Goal: Transaction & Acquisition: Download file/media

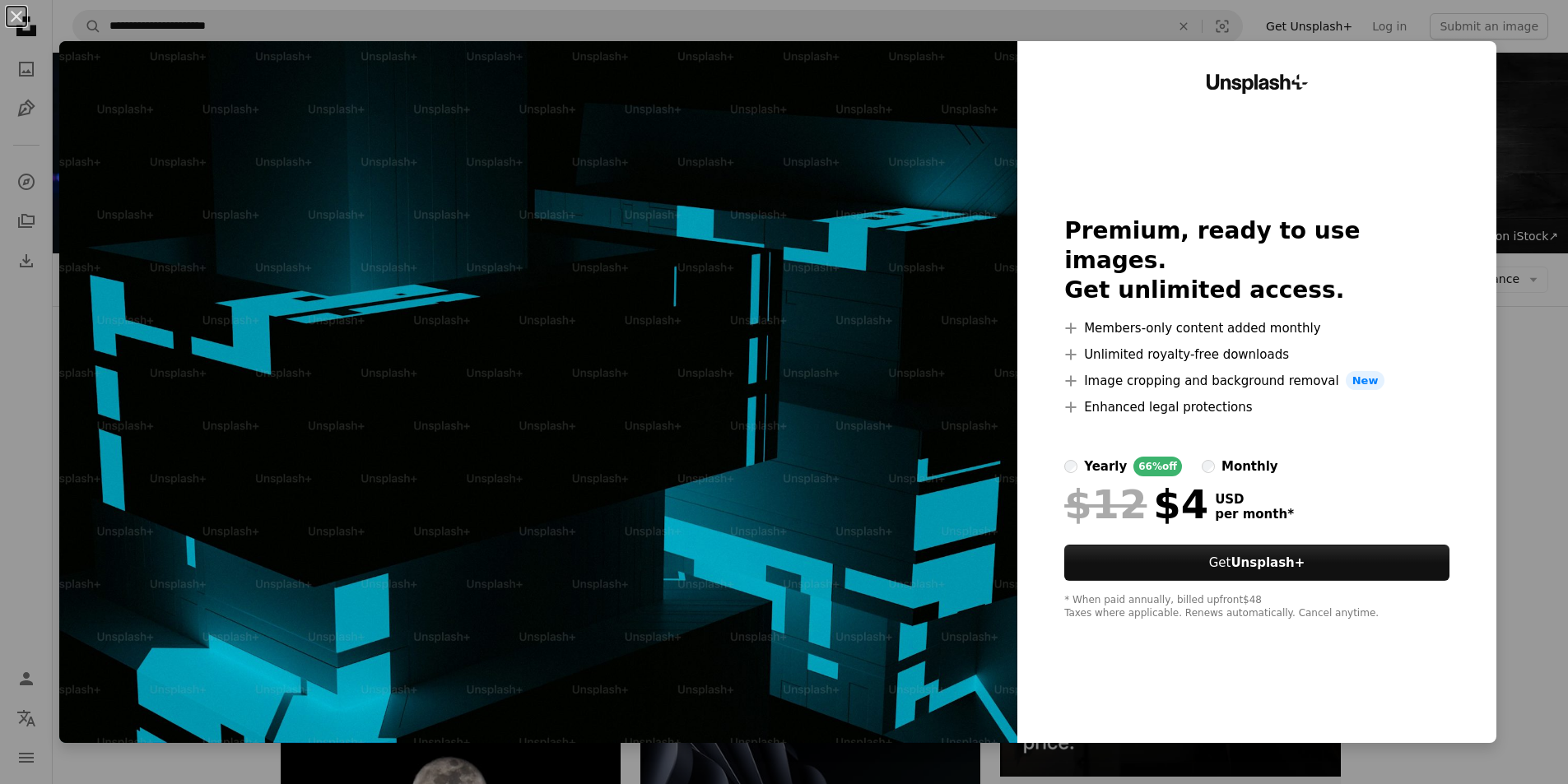
scroll to position [7116, 0]
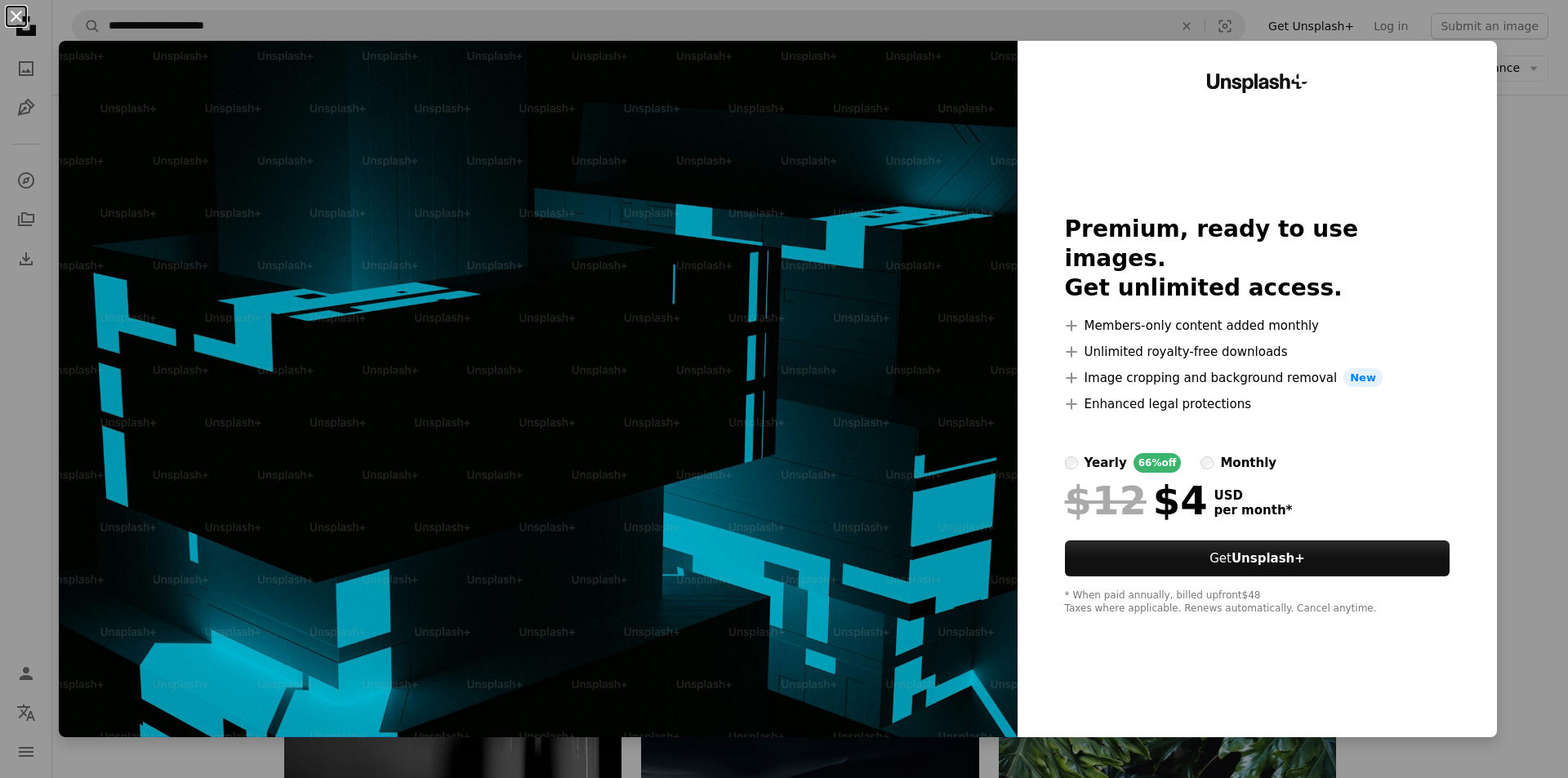
click at [19, 12] on button "An X shape" at bounding box center [16, 16] width 20 height 20
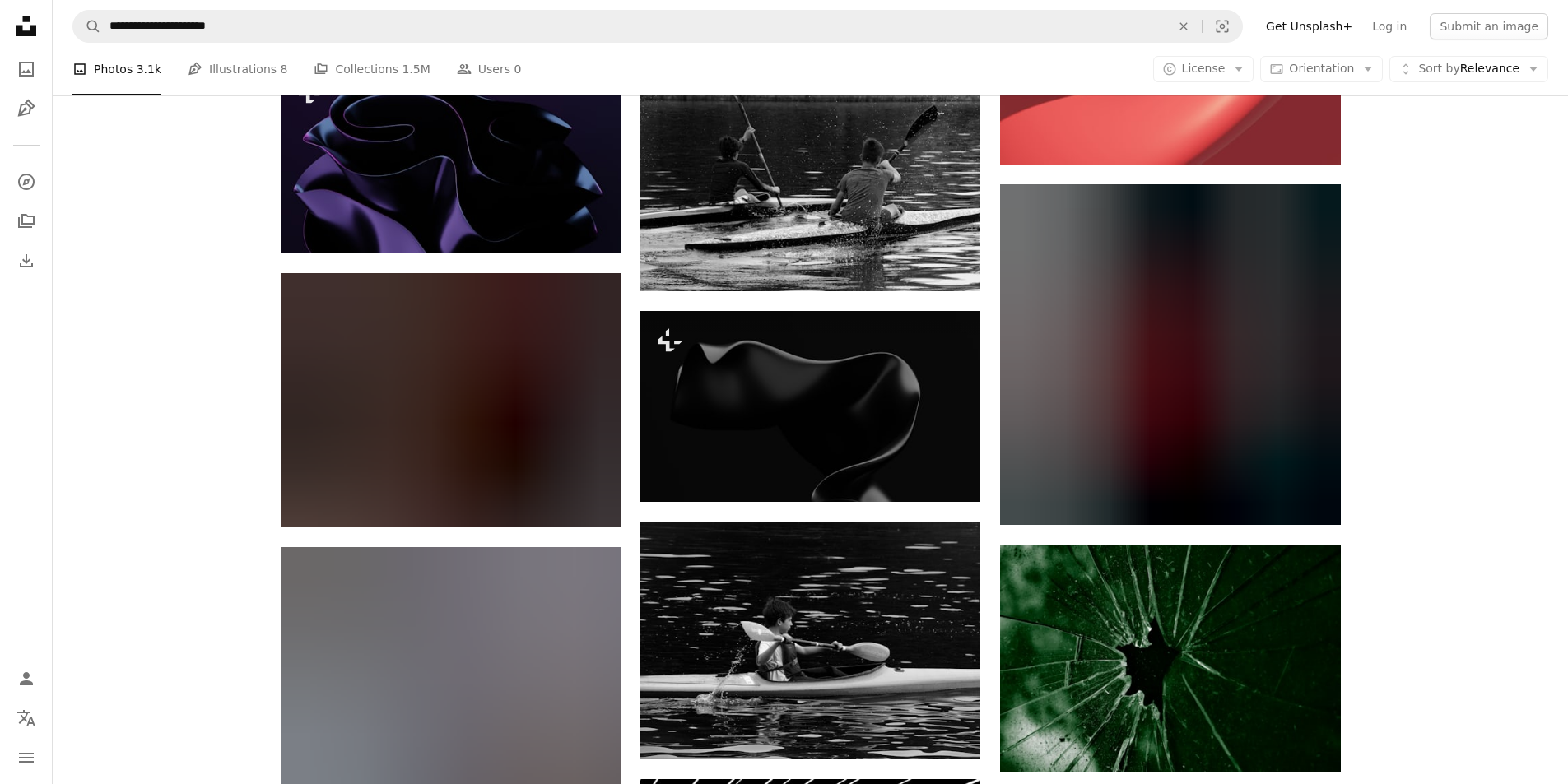
scroll to position [14523, 0]
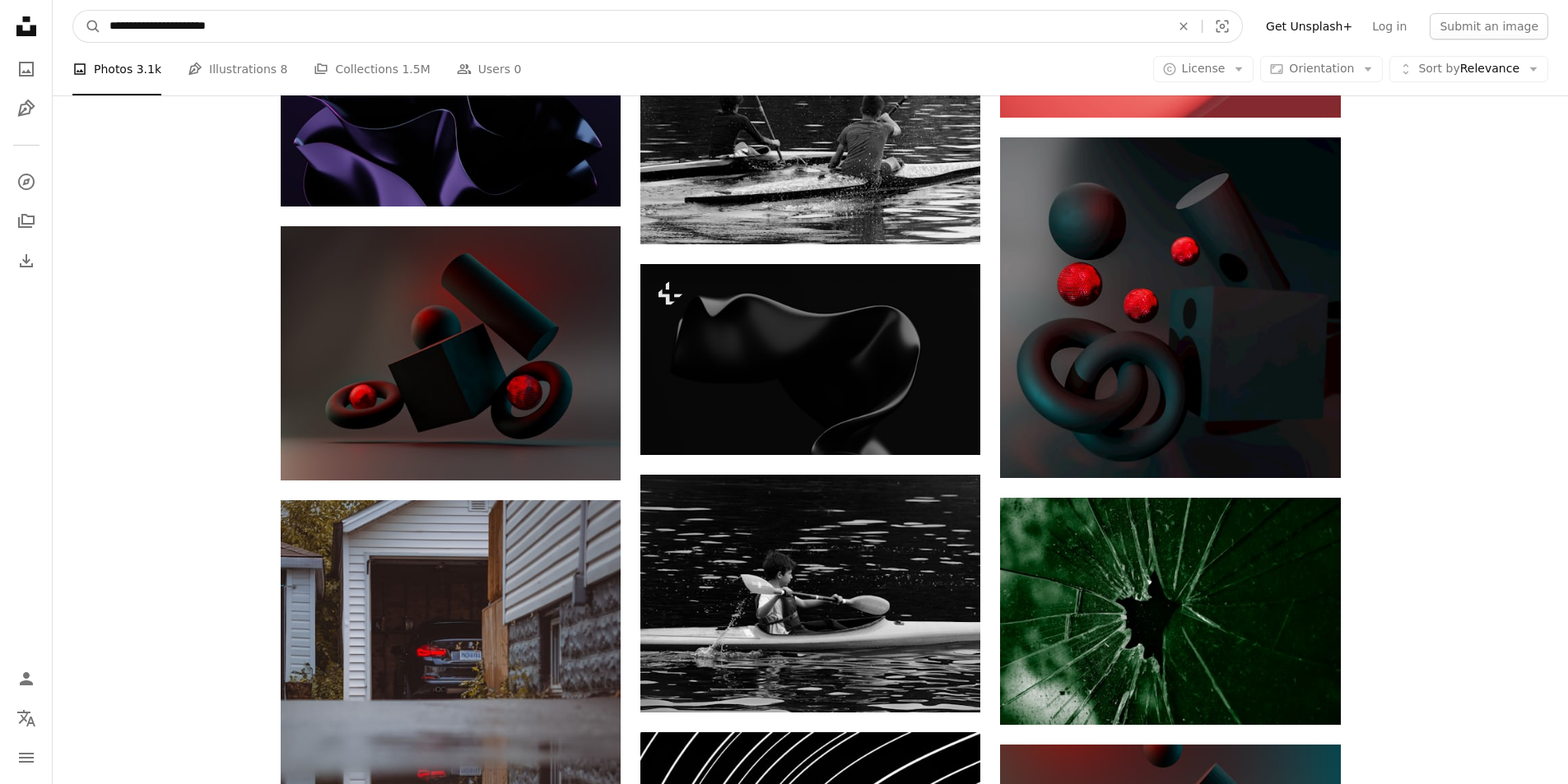
click at [255, 35] on input "**********" at bounding box center [632, 26] width 1064 height 31
type input "**********"
click at [74, 11] on button "A magnifying glass" at bounding box center [87, 26] width 28 height 31
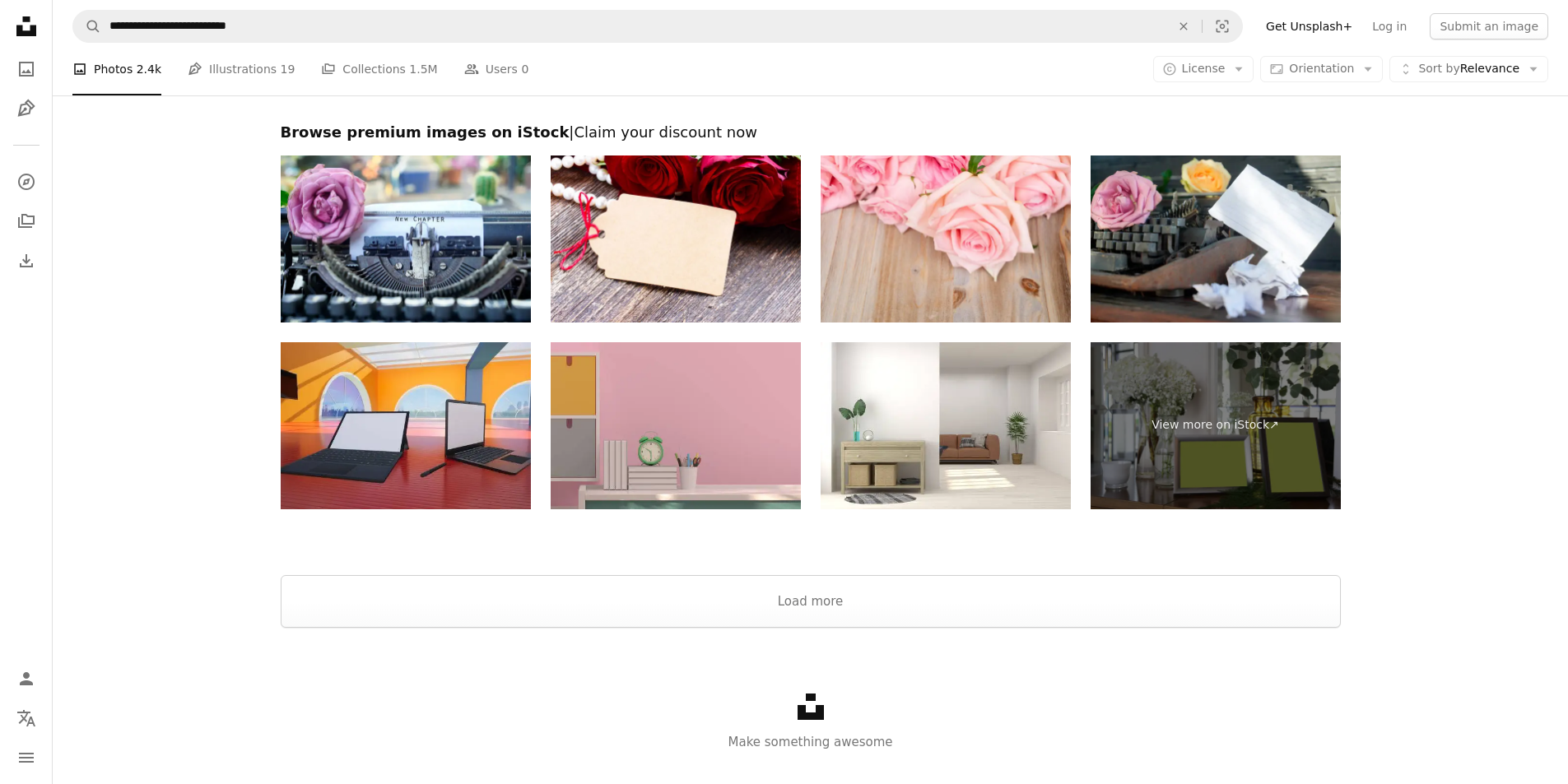
scroll to position [3357, 0]
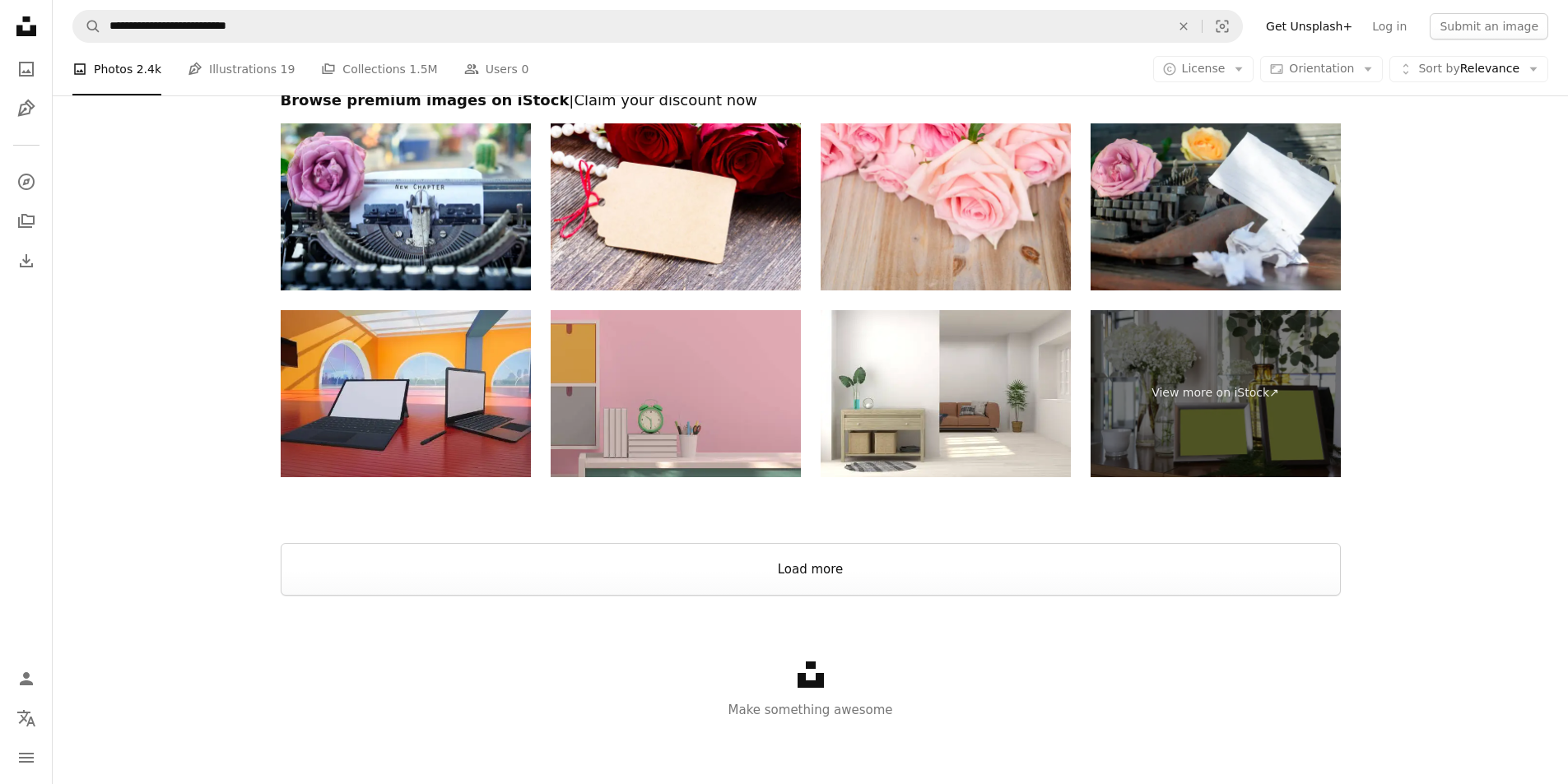
click at [828, 574] on button "Load more" at bounding box center [810, 570] width 1060 height 53
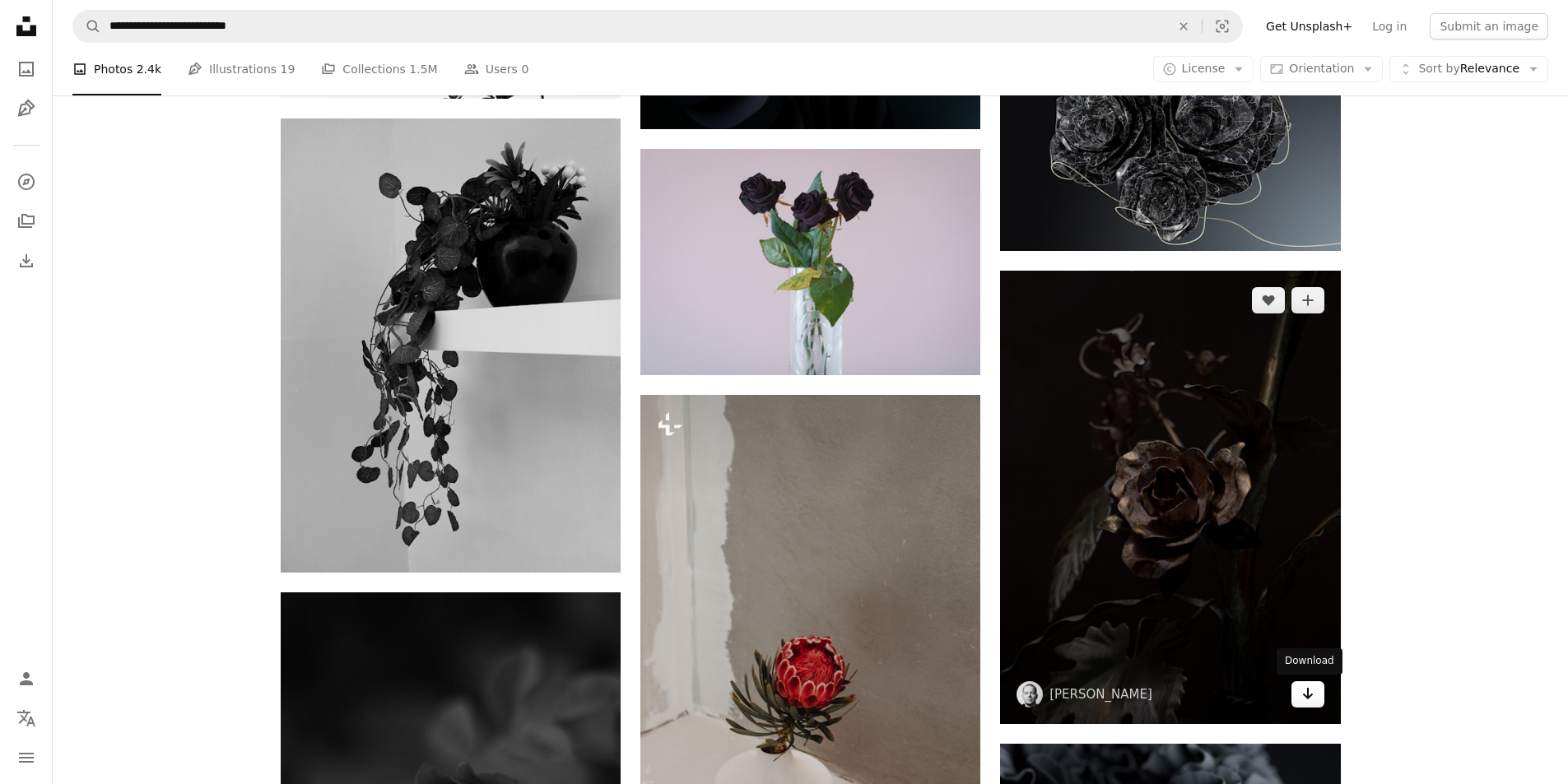
click at [1306, 696] on icon "Download" at bounding box center [1307, 693] width 11 height 12
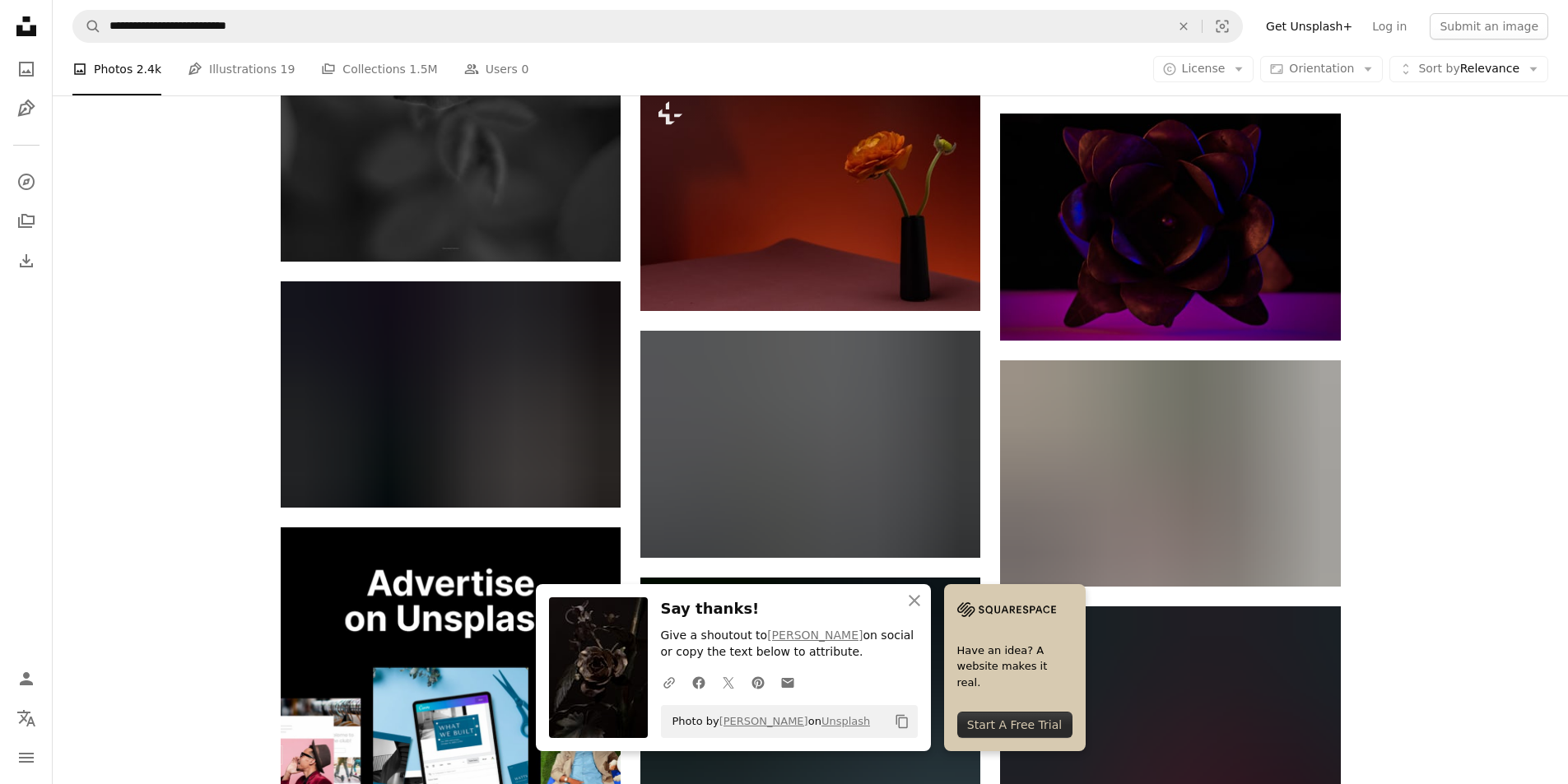
scroll to position [4262, 0]
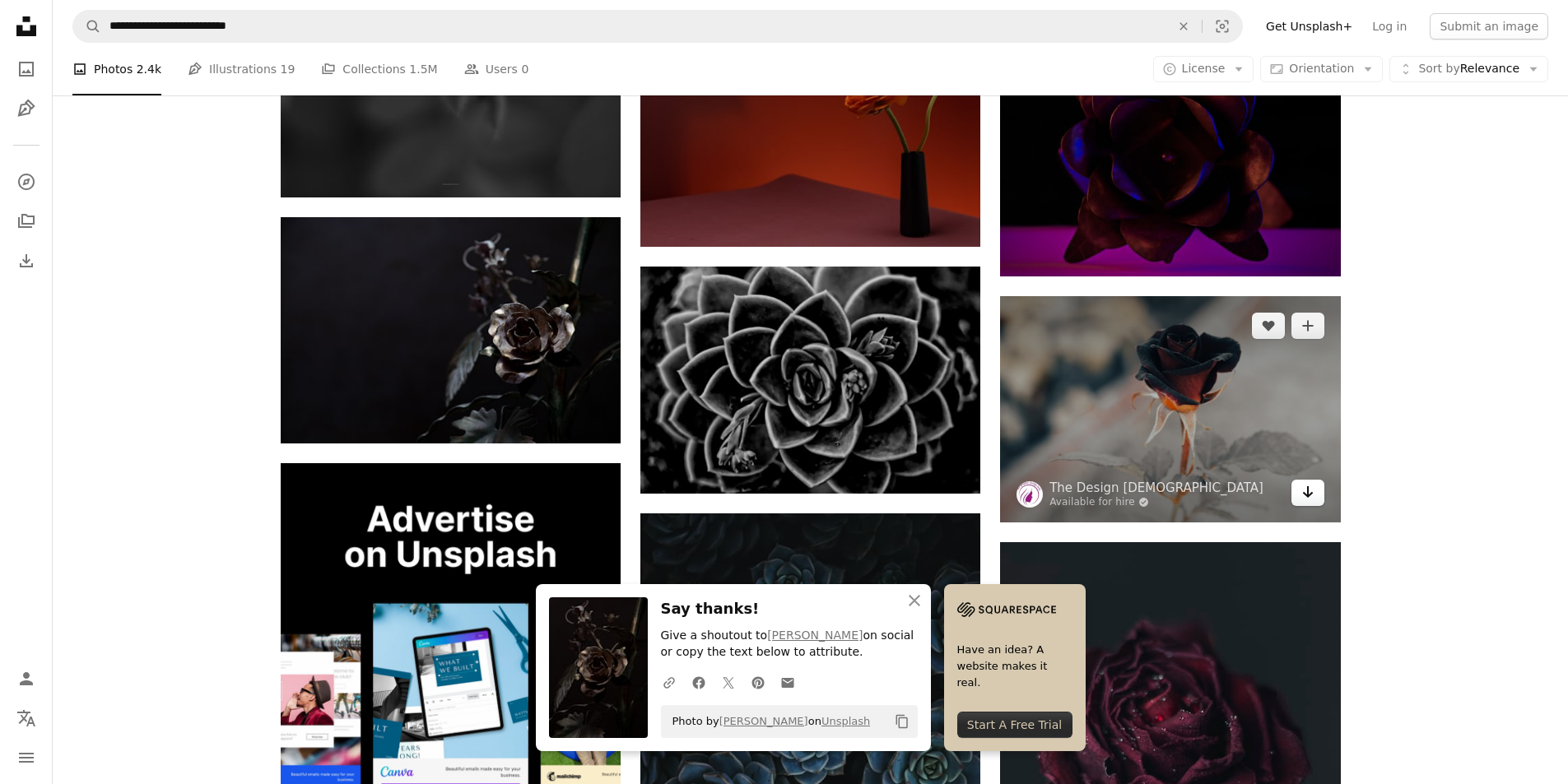
click at [1308, 492] on icon "Arrow pointing down" at bounding box center [1307, 492] width 13 height 20
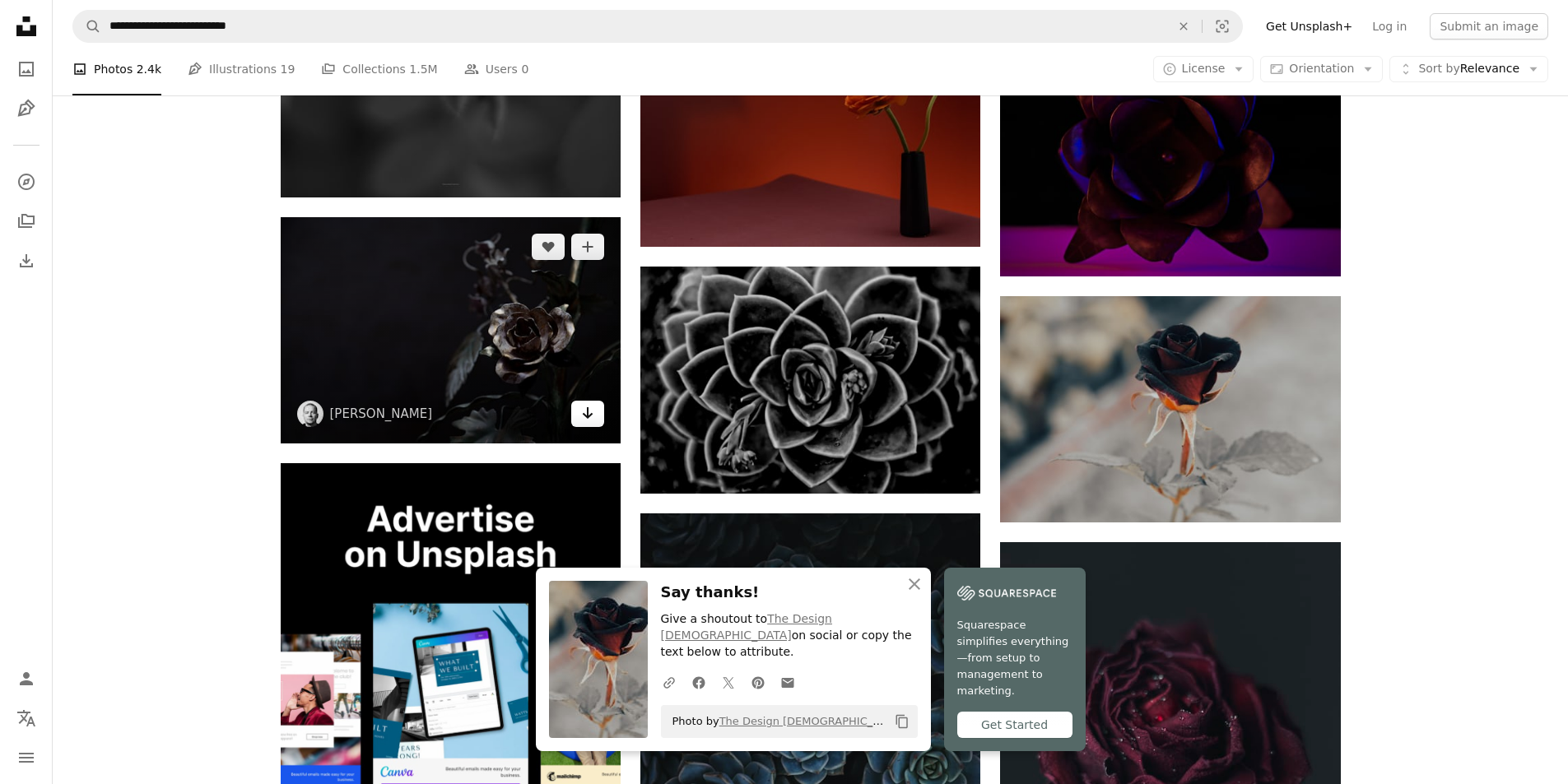
click at [594, 421] on link "Arrow pointing down" at bounding box center [588, 413] width 33 height 26
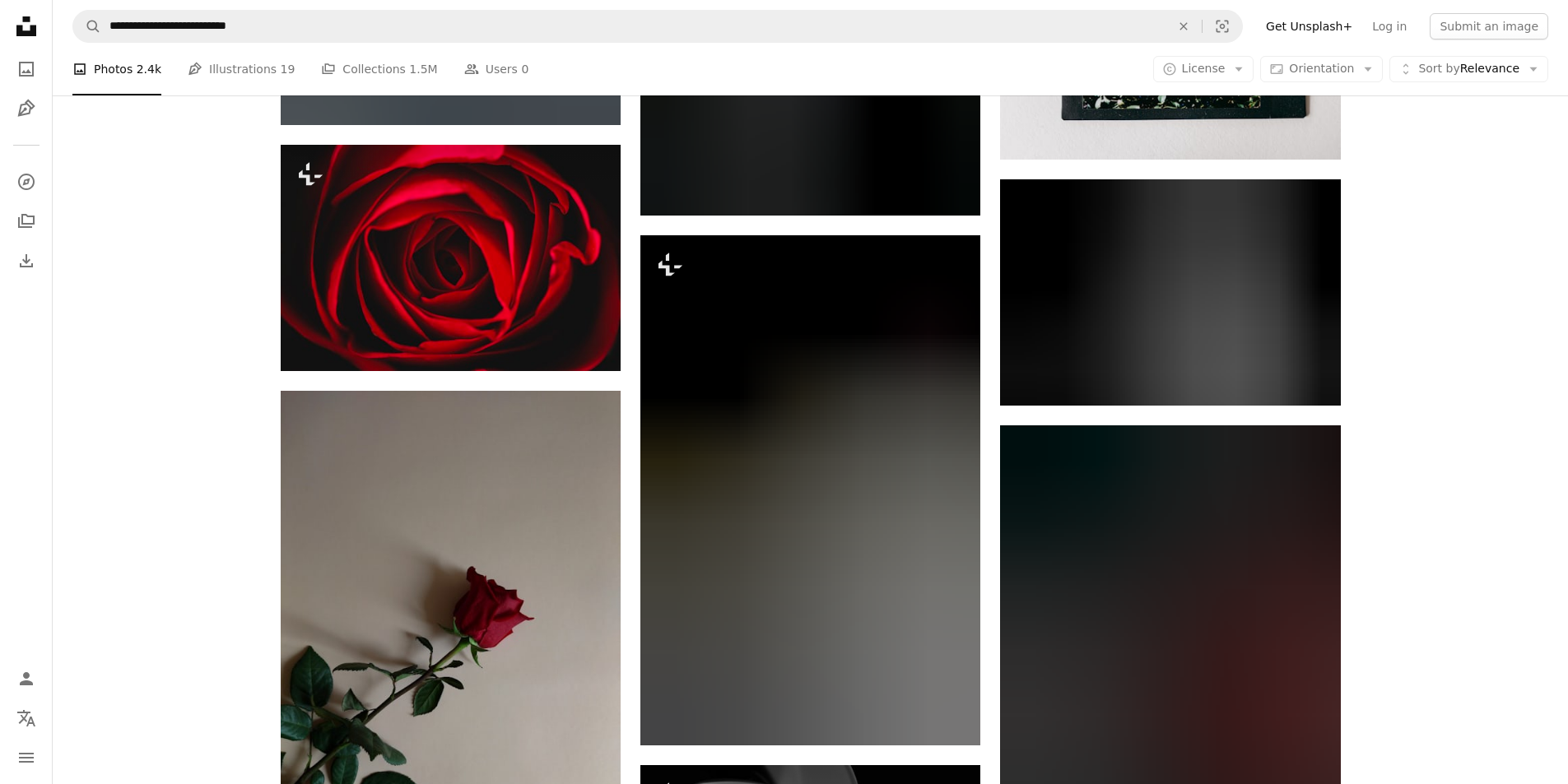
scroll to position [5332, 0]
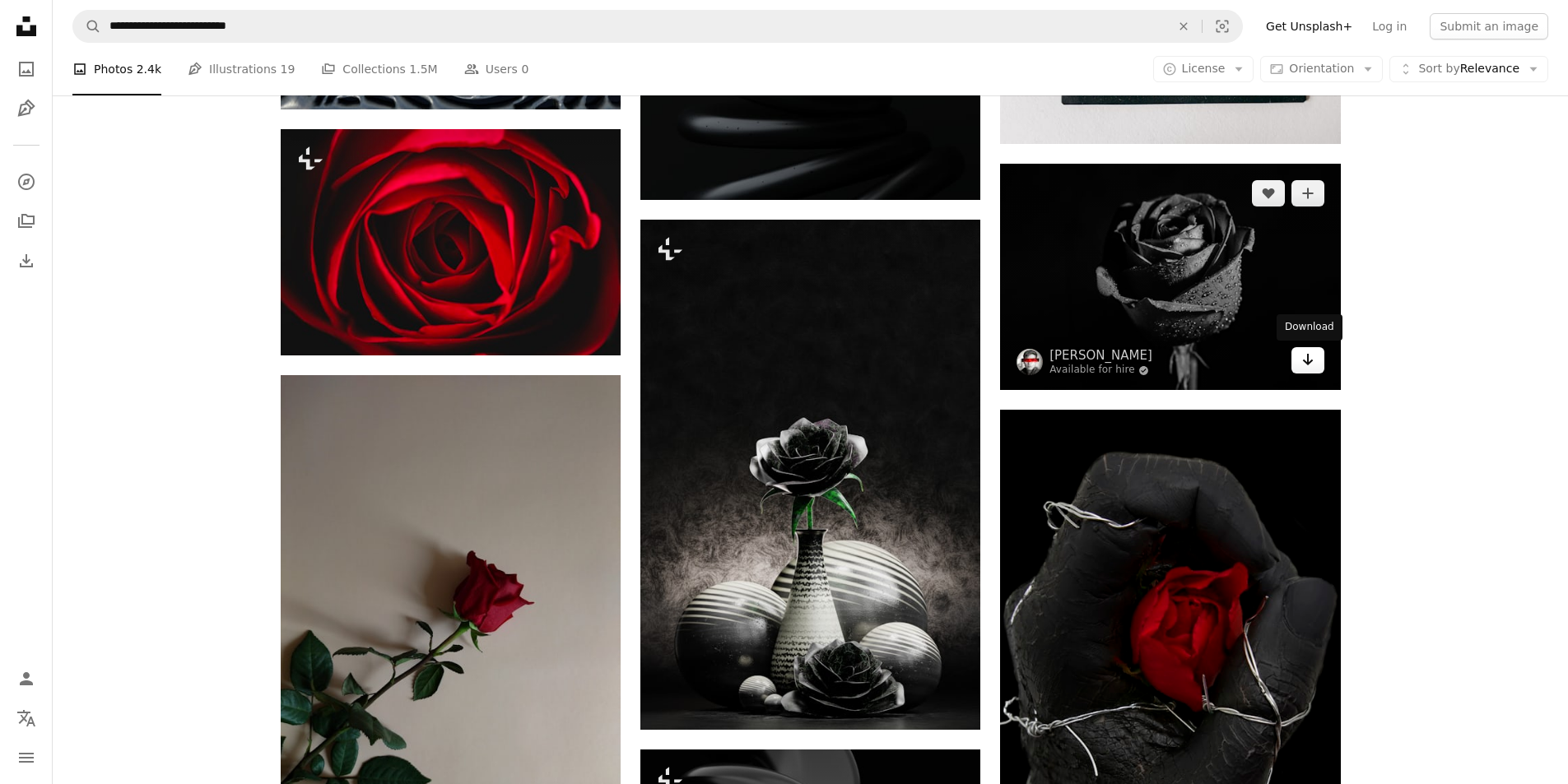
click at [1301, 362] on icon "Arrow pointing down" at bounding box center [1307, 360] width 13 height 20
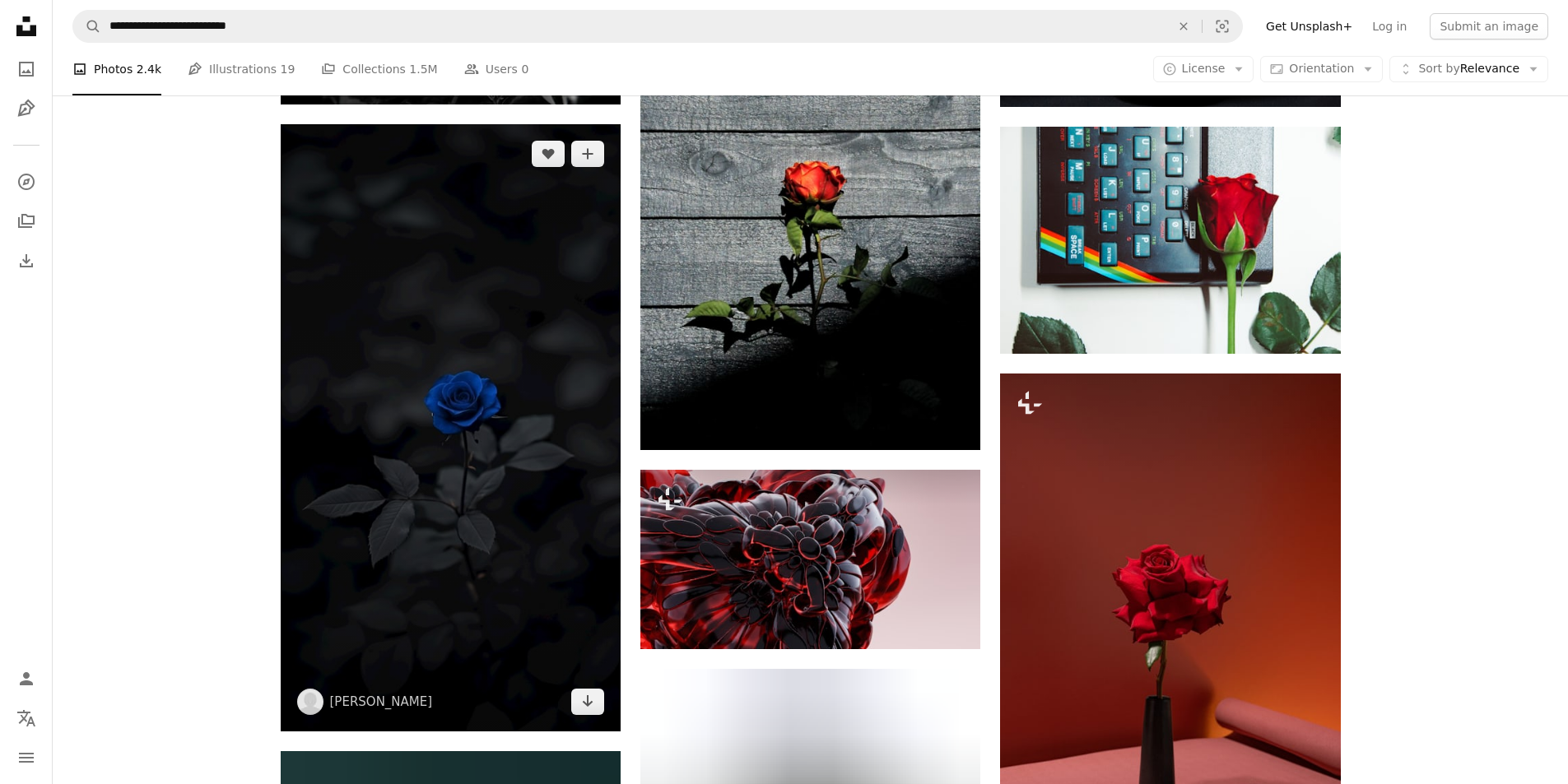
scroll to position [8459, 0]
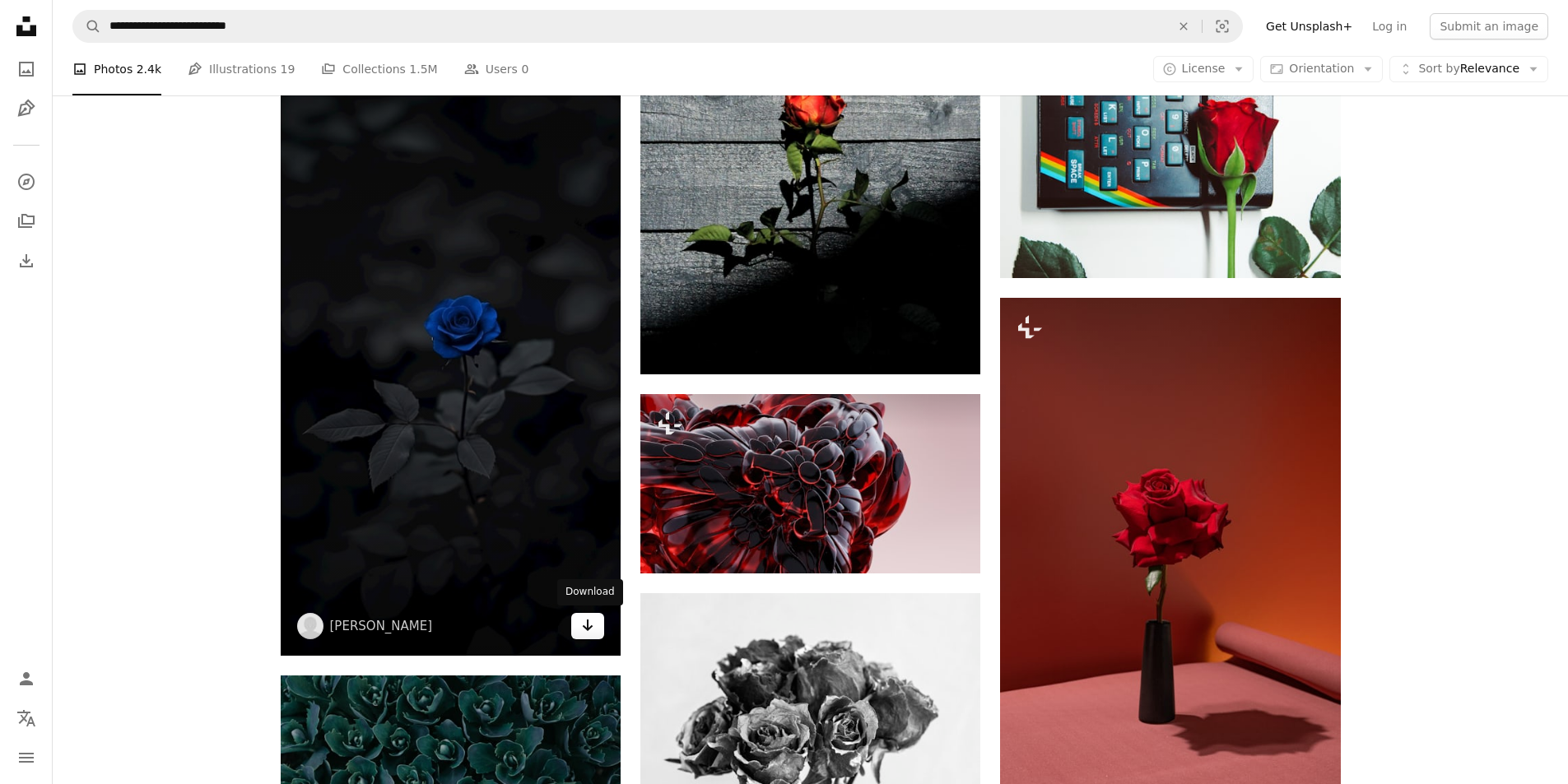
click at [579, 624] on link "Arrow pointing down" at bounding box center [588, 626] width 33 height 26
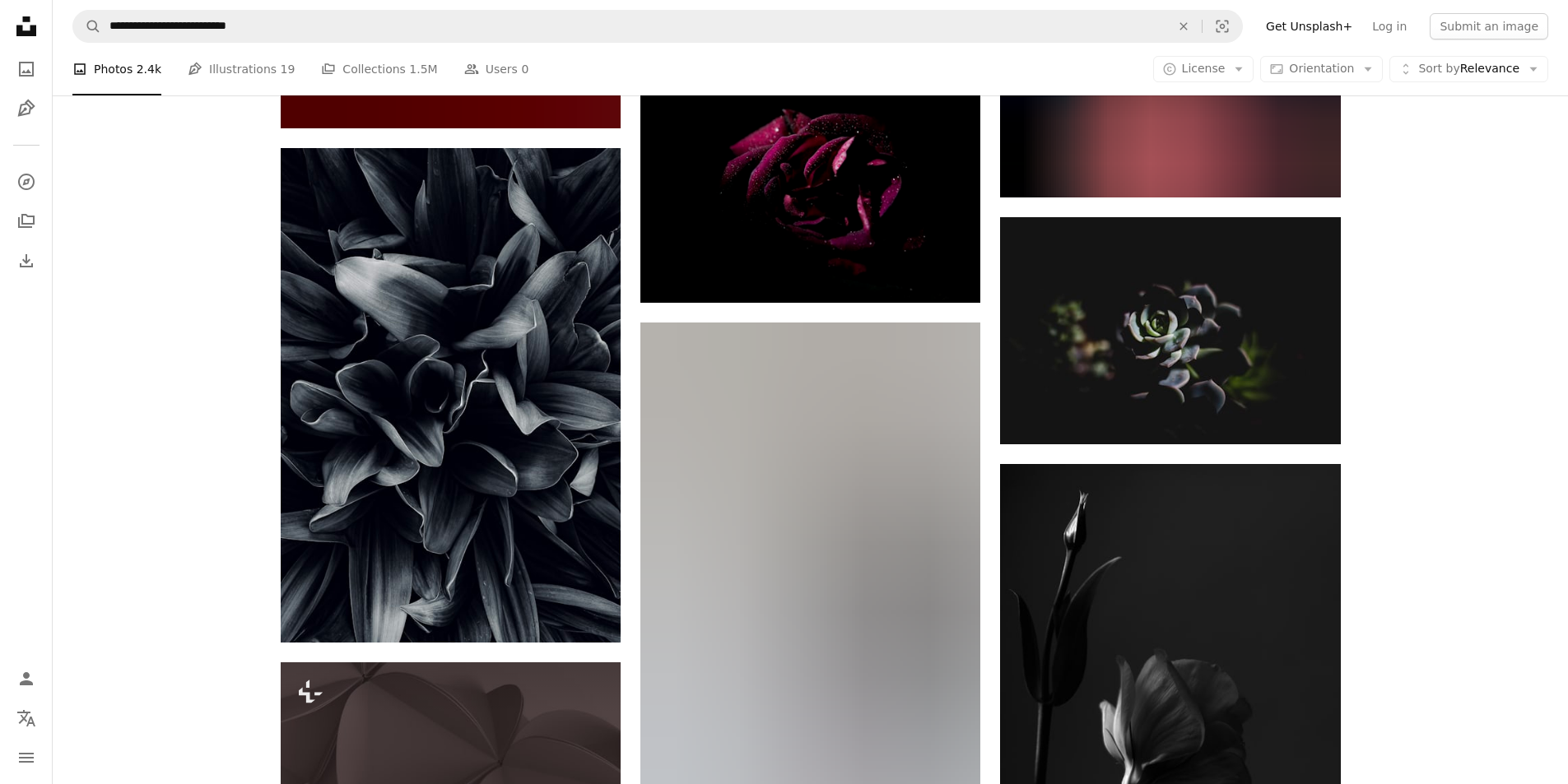
scroll to position [11338, 0]
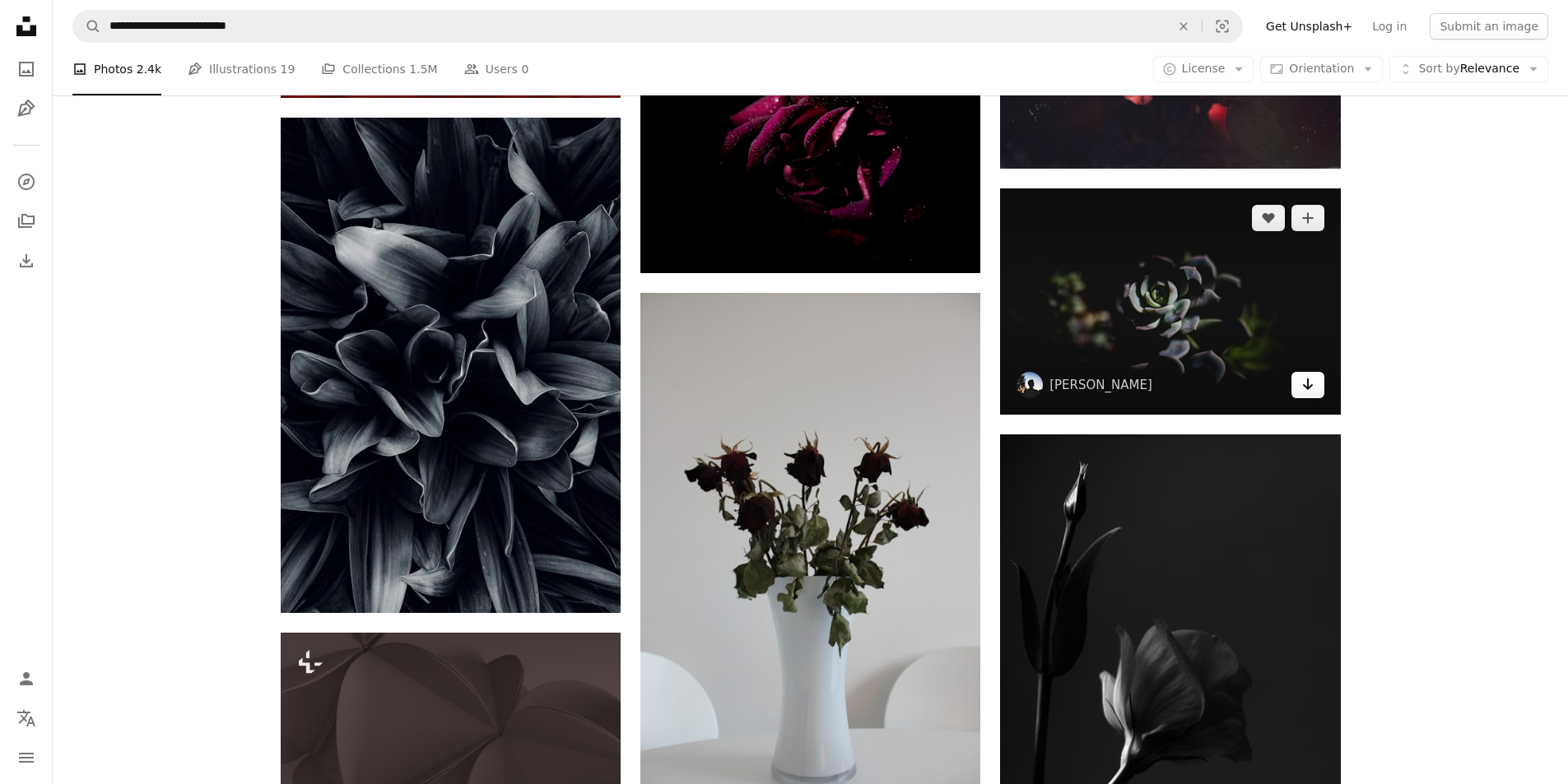
click at [1315, 393] on link "Arrow pointing down" at bounding box center [1307, 384] width 33 height 26
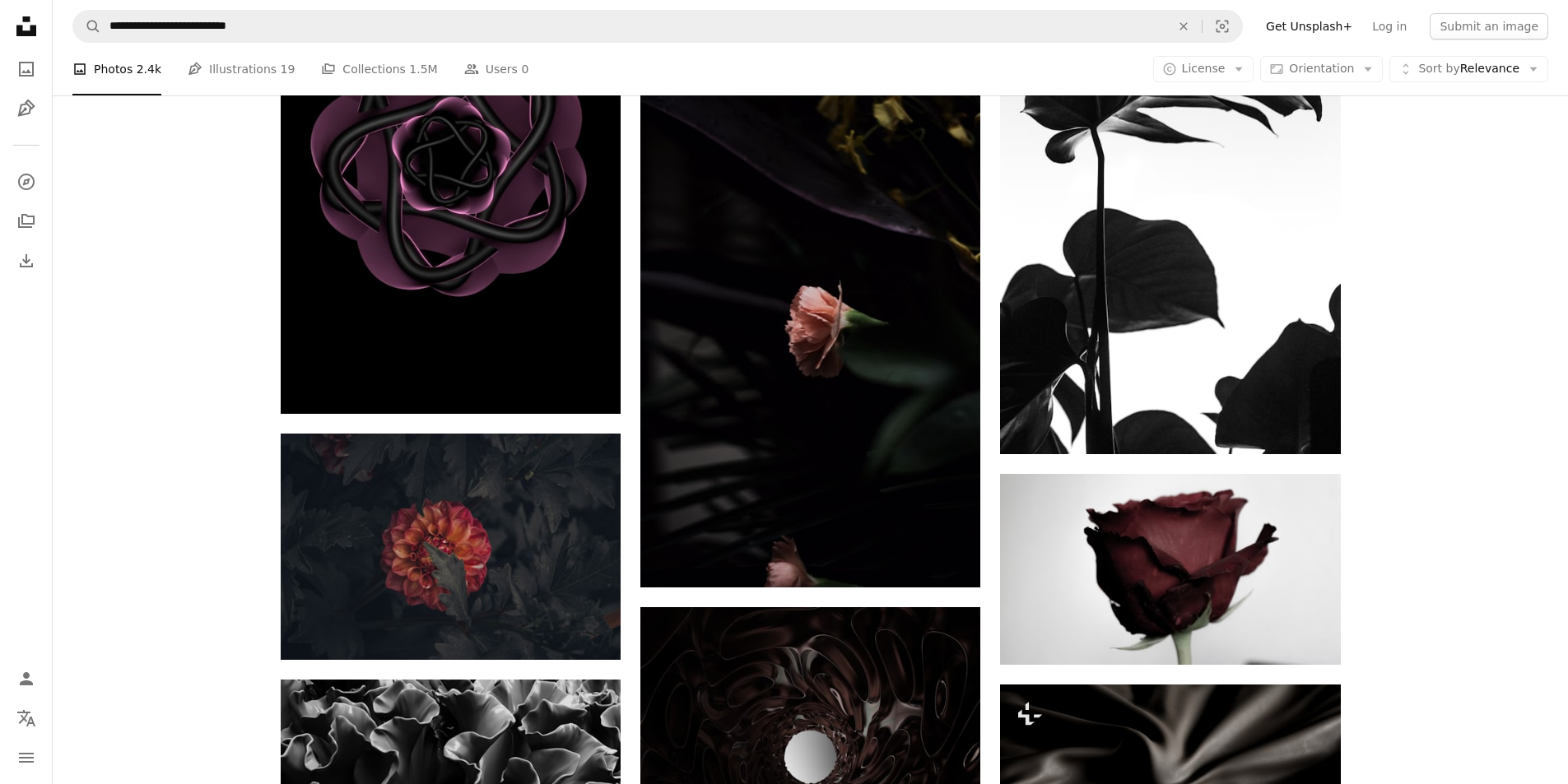
scroll to position [14137, 0]
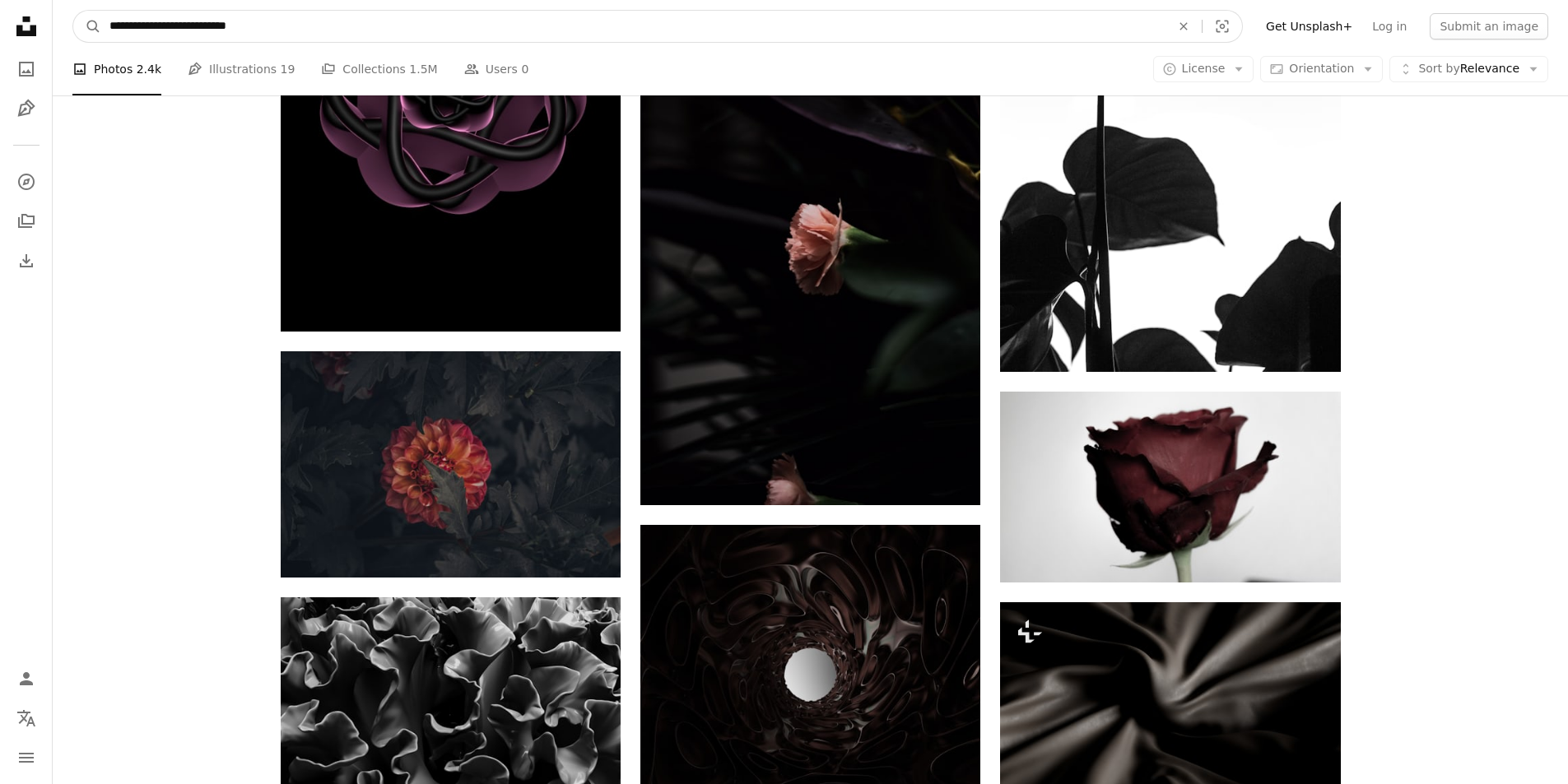
click at [206, 28] on input "**********" at bounding box center [632, 26] width 1064 height 31
type input "**********"
click at [74, 11] on button "A magnifying glass" at bounding box center [87, 26] width 28 height 31
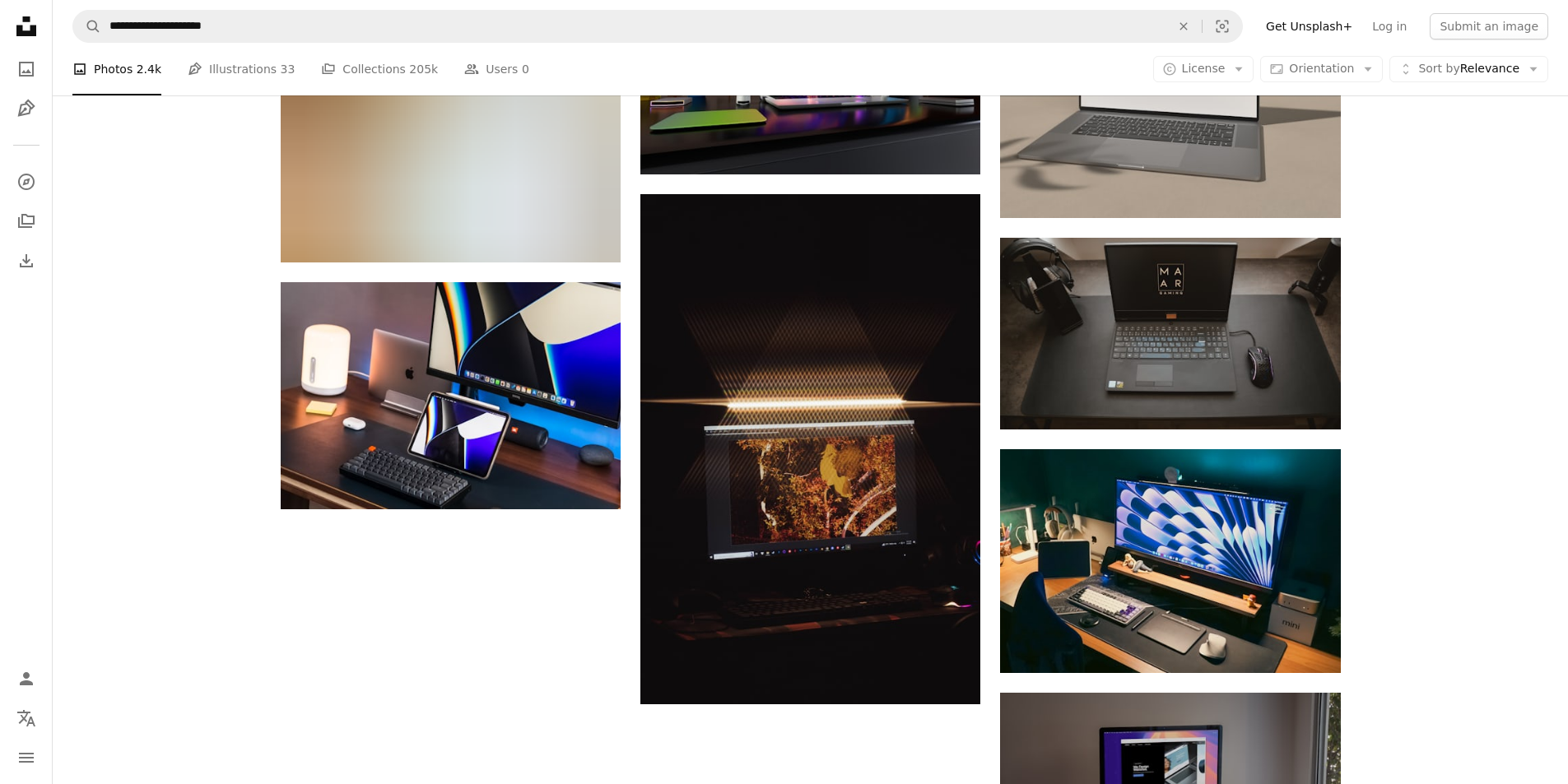
scroll to position [1892, 0]
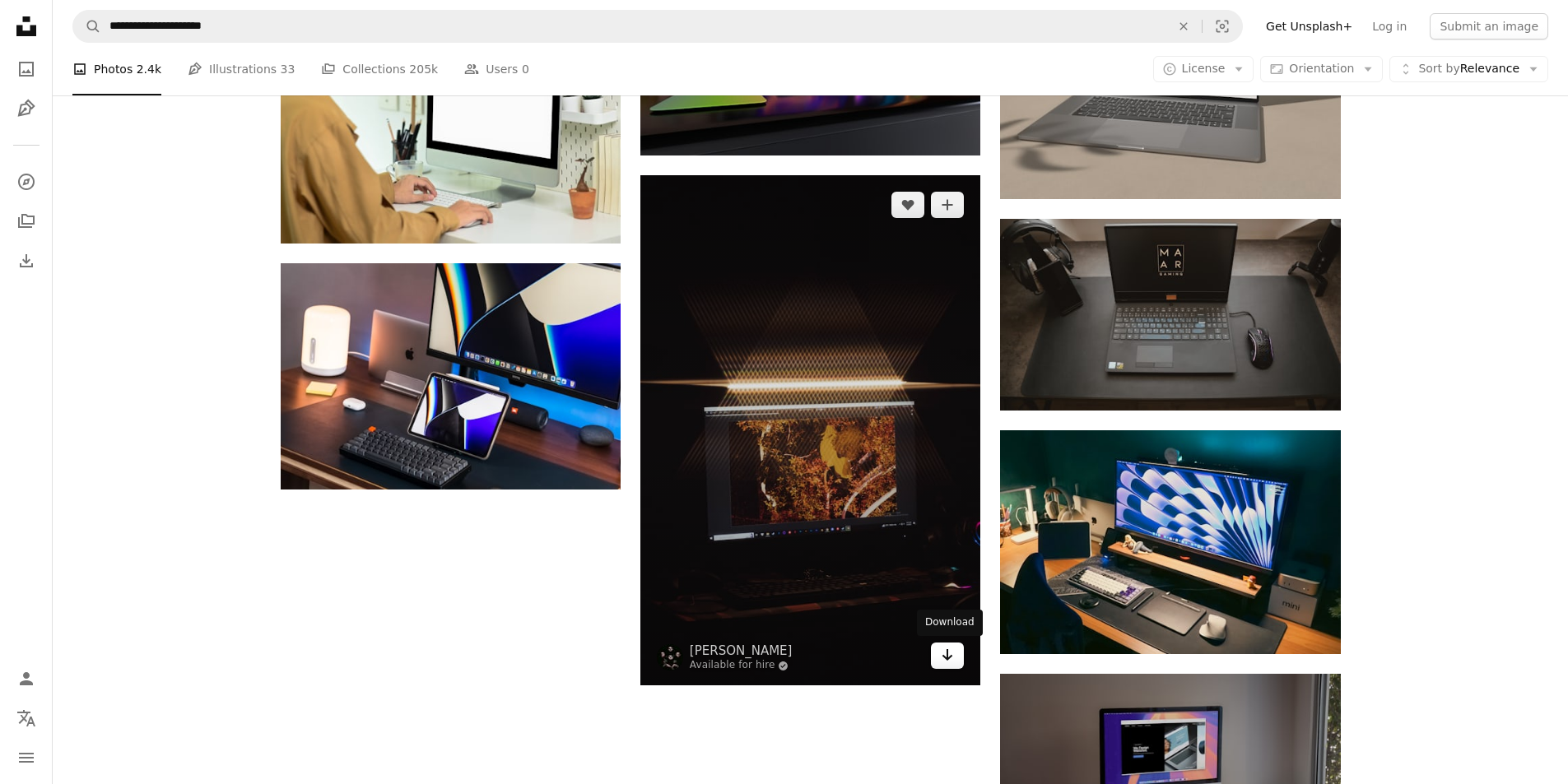
click at [950, 660] on icon "Arrow pointing down" at bounding box center [947, 655] width 13 height 20
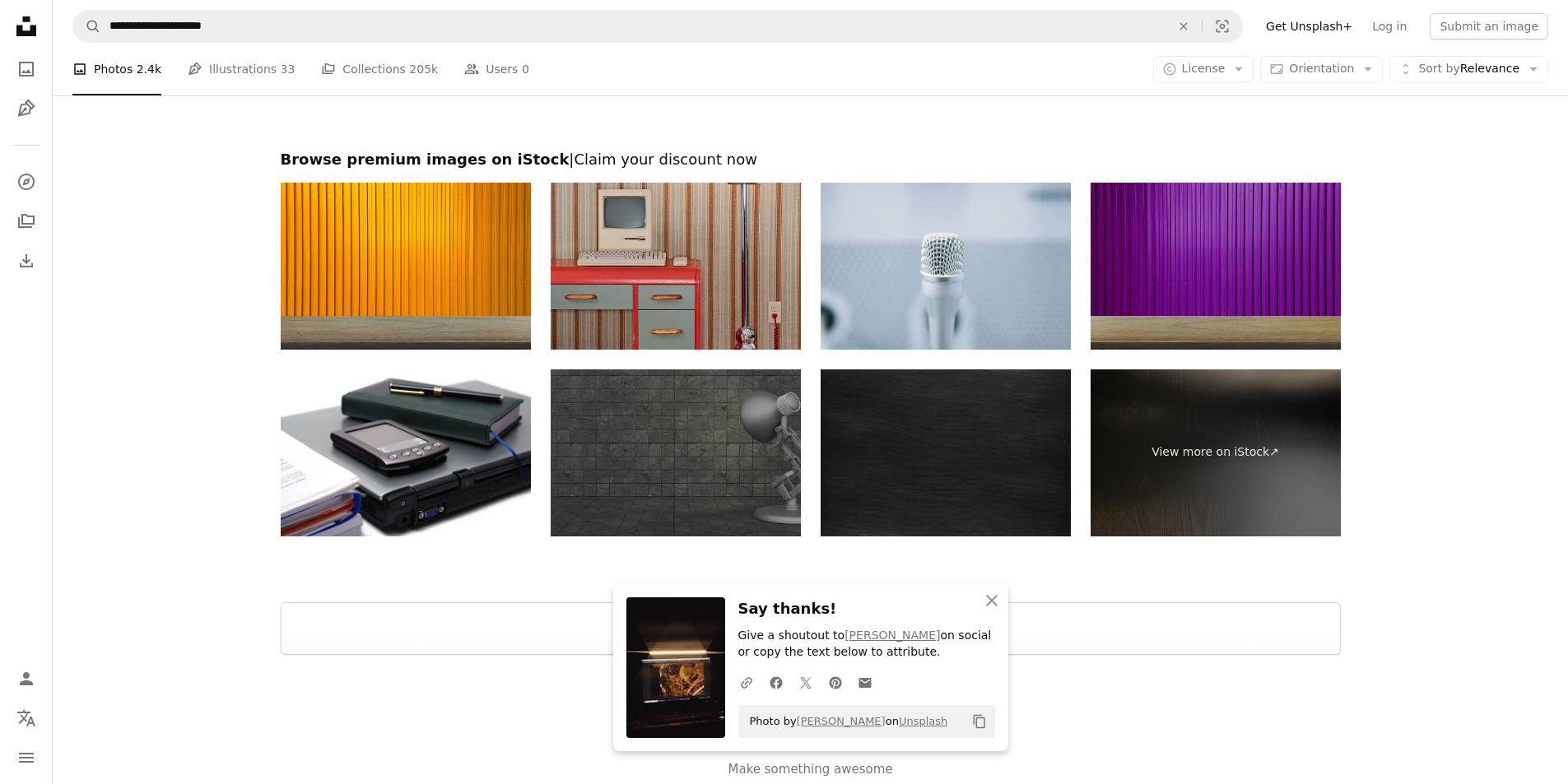
scroll to position [2775, 0]
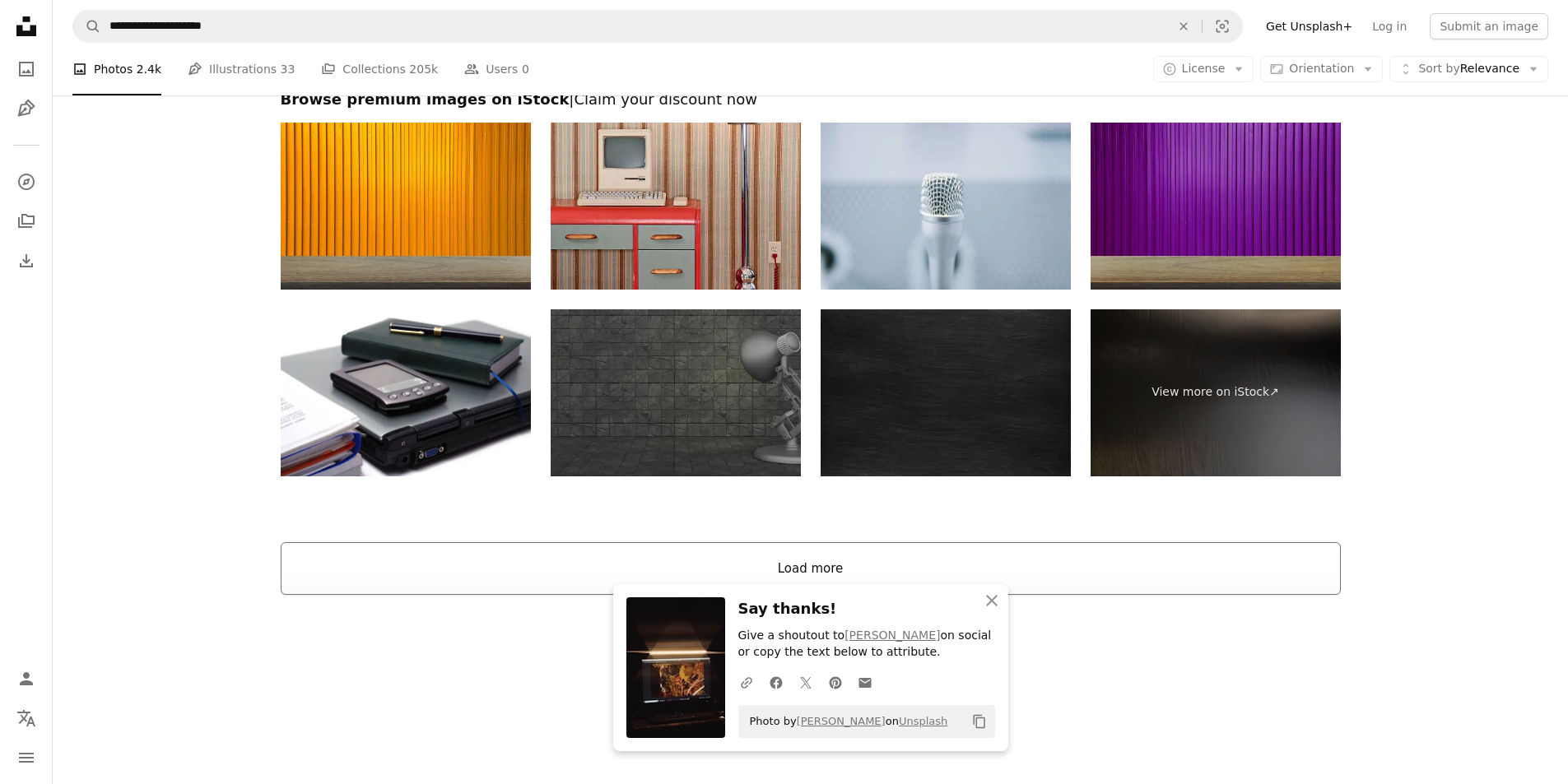
click at [799, 561] on button "Load more" at bounding box center [810, 569] width 1060 height 53
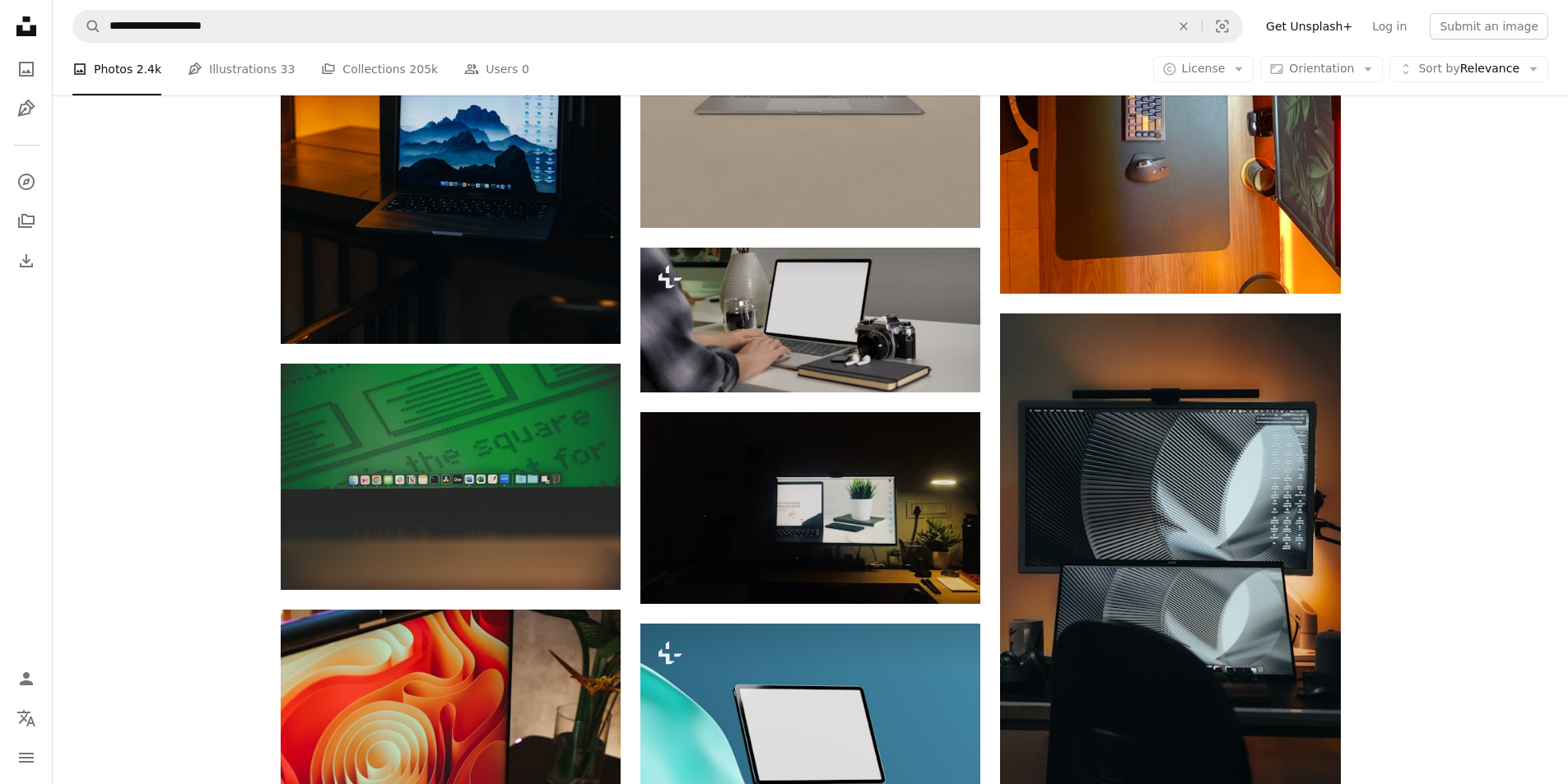
scroll to position [4833, 0]
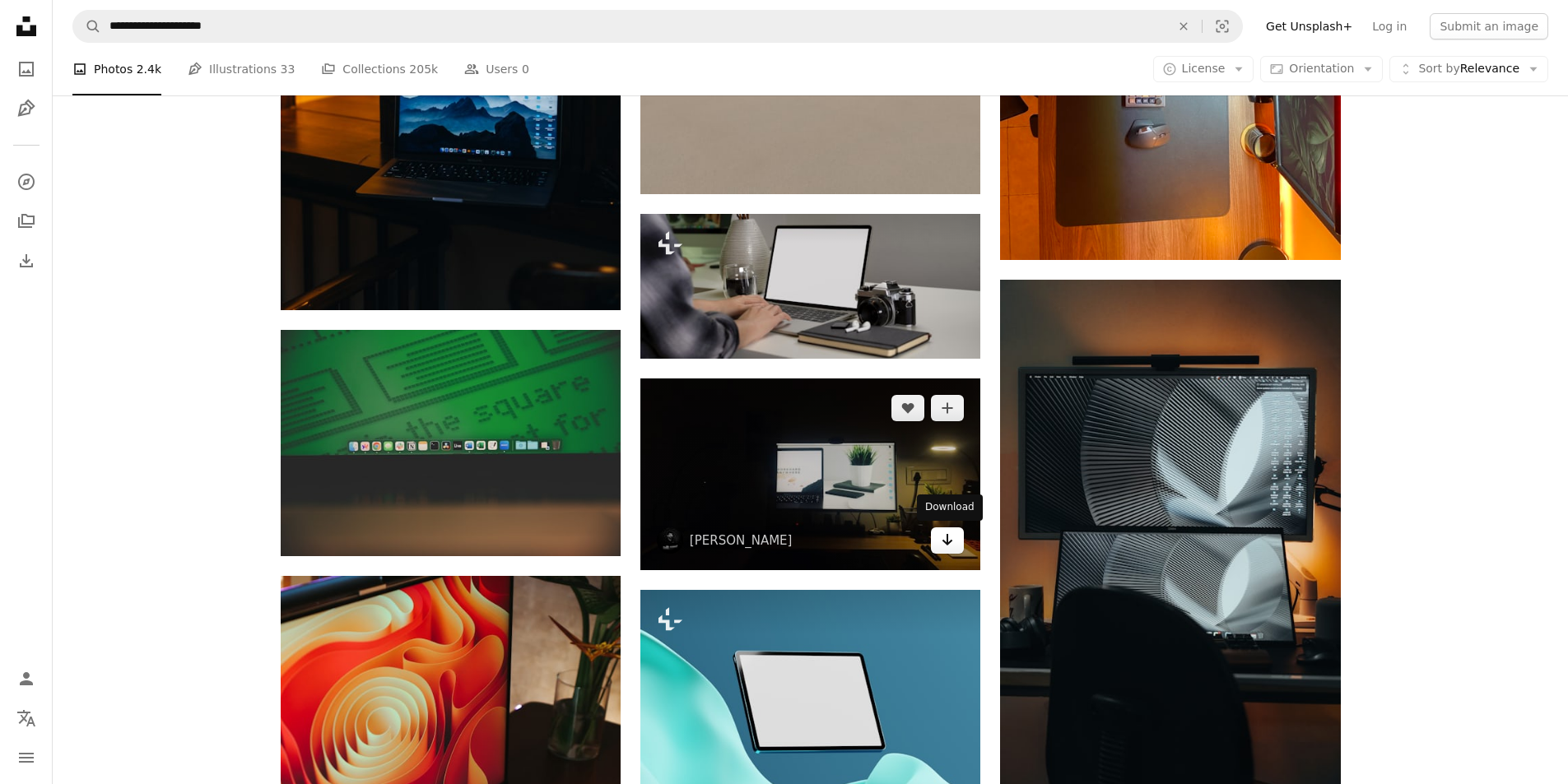
click at [950, 534] on icon "Arrow pointing down" at bounding box center [947, 540] width 13 height 20
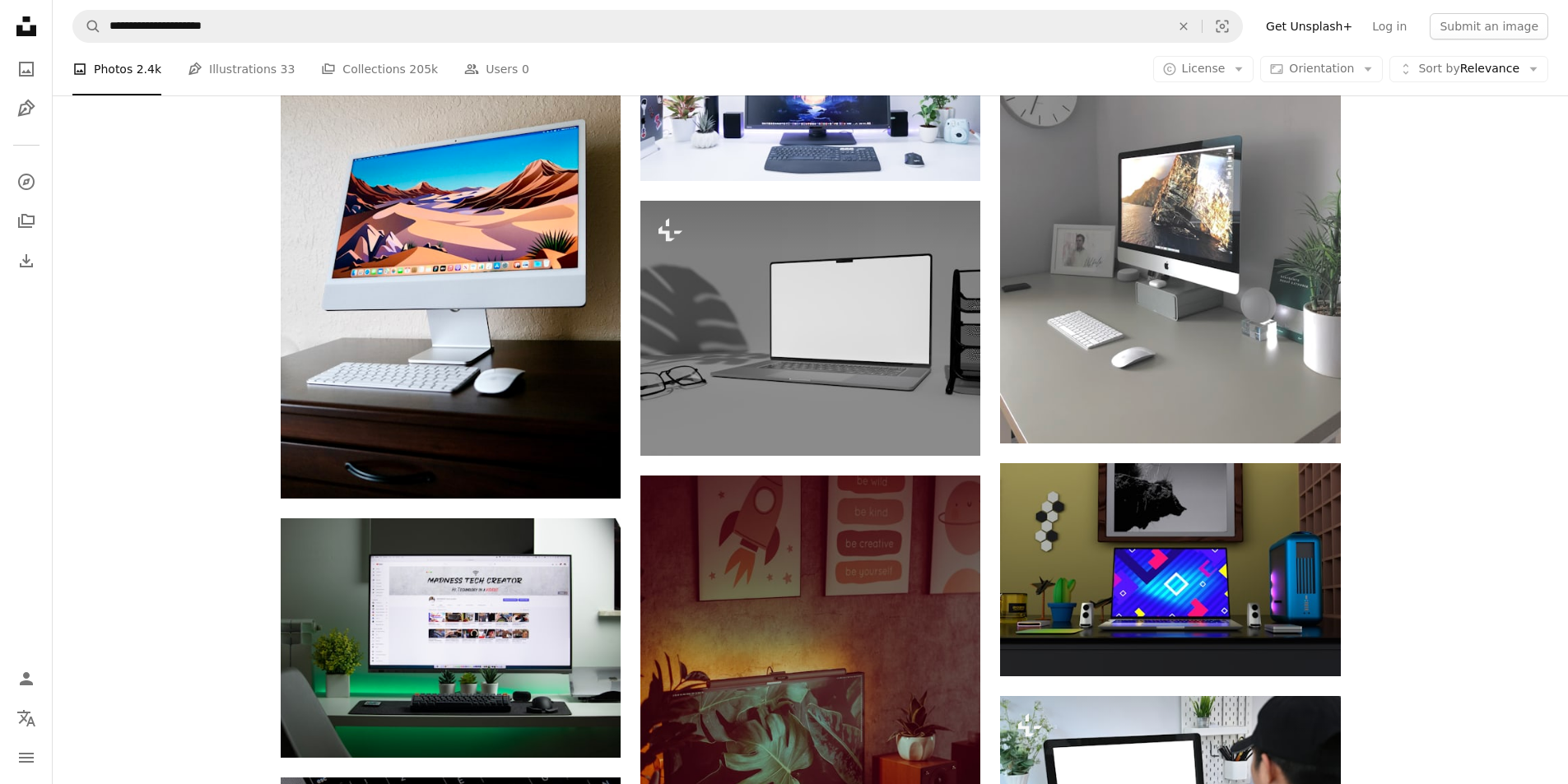
scroll to position [12239, 0]
